Goal: Task Accomplishment & Management: Complete application form

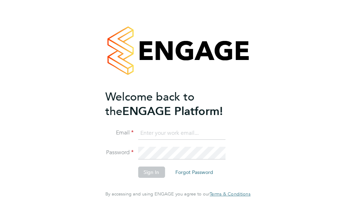
click at [152, 140] on input at bounding box center [181, 133] width 87 height 13
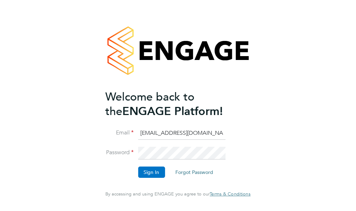
type input "[EMAIL_ADDRESS][DOMAIN_NAME]"
click at [148, 178] on button "Sign In" at bounding box center [151, 172] width 27 height 11
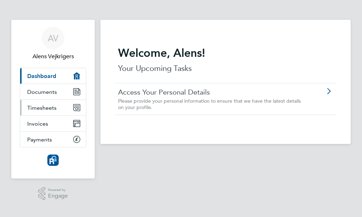
click at [32, 108] on span "Timesheets" at bounding box center [41, 108] width 29 height 7
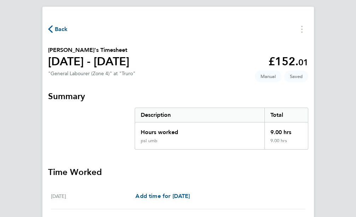
scroll to position [180, 0]
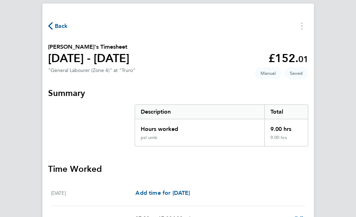
select select "30"
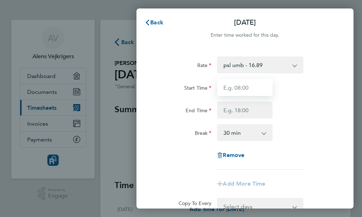
click at [250, 88] on input "Start Time" at bounding box center [245, 87] width 56 height 17
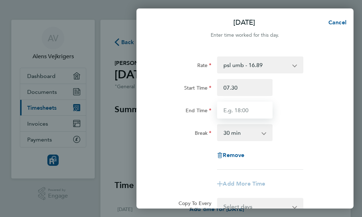
type input "07:30"
click at [245, 115] on input "End Time" at bounding box center [245, 110] width 56 height 17
type input "17:00"
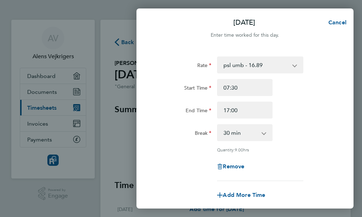
click at [304, 113] on div "End Time 17:00" at bounding box center [244, 110] width 183 height 17
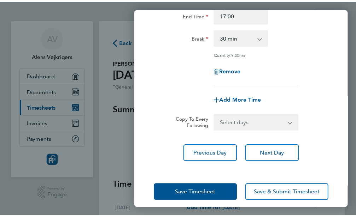
scroll to position [102, 0]
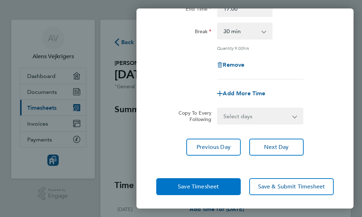
click at [207, 187] on span "Save Timesheet" at bounding box center [198, 187] width 41 height 7
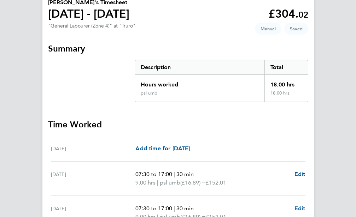
scroll to position [239, 0]
